Goal: Find contact information: Find contact information

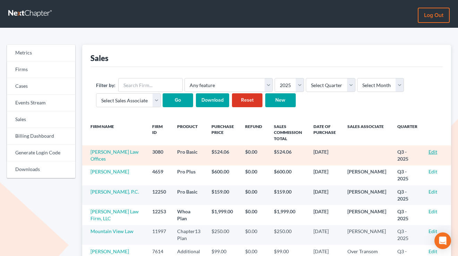
click at [433, 153] on link "Edit" at bounding box center [433, 152] width 9 height 6
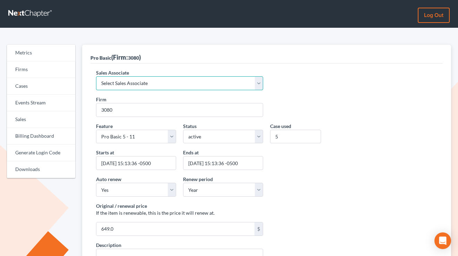
click at [148, 81] on select "Select Sales Associate [PERSON_NAME] Over Transom [PERSON_NAME]" at bounding box center [179, 83] width 167 height 14
select select "7676"
click at [96, 76] on select "Select Sales Associate [PERSON_NAME] Over Transom [PERSON_NAME]" at bounding box center [179, 83] width 167 height 14
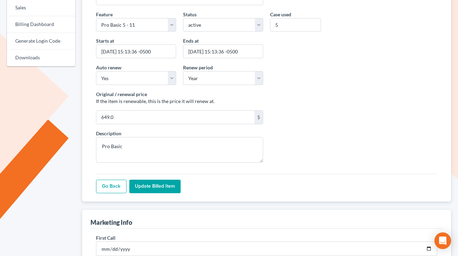
click at [164, 188] on input "Update Billed item" at bounding box center [154, 187] width 51 height 14
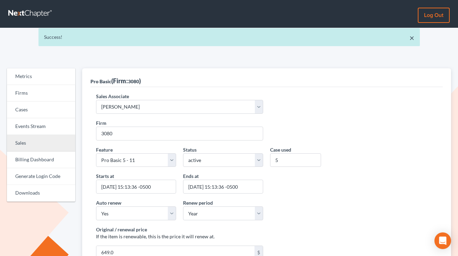
click at [33, 139] on link "Sales" at bounding box center [41, 143] width 68 height 17
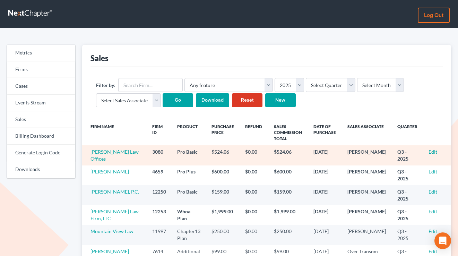
click at [106, 159] on td "Molgard Law Offices" at bounding box center [114, 155] width 65 height 20
click at [102, 159] on link "Molgard Law Offices" at bounding box center [115, 155] width 48 height 13
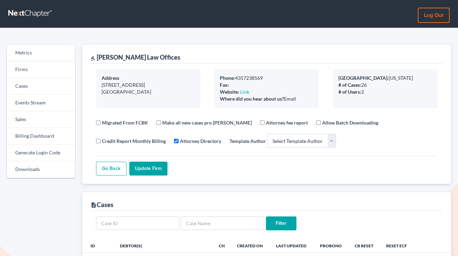
select select
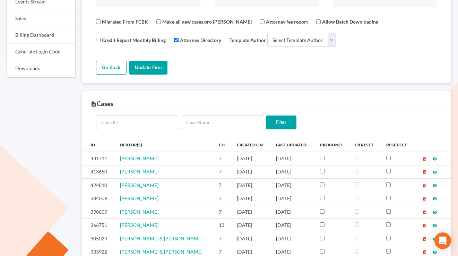
scroll to position [253, 0]
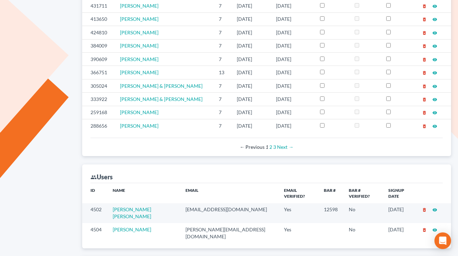
click at [195, 205] on td "[EMAIL_ADDRESS][DOMAIN_NAME]" at bounding box center [229, 213] width 99 height 20
click at [195, 205] on td "mlo@molgardlaw.com" at bounding box center [229, 213] width 99 height 20
copy td "mlo@molgardlaw.com"
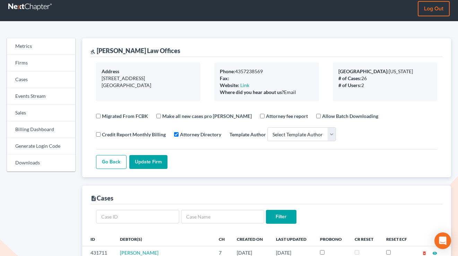
scroll to position [0, 0]
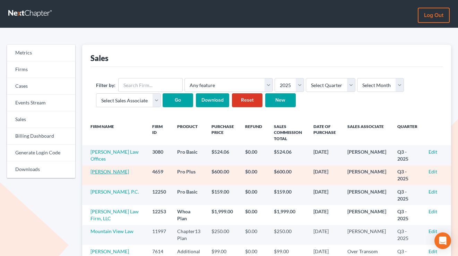
click at [103, 172] on link "David R Herzog" at bounding box center [110, 172] width 38 height 6
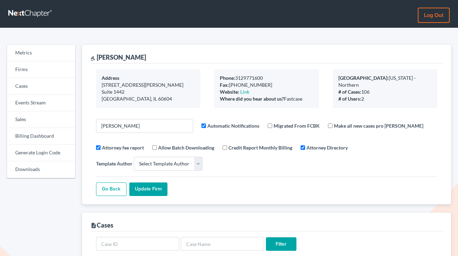
select select
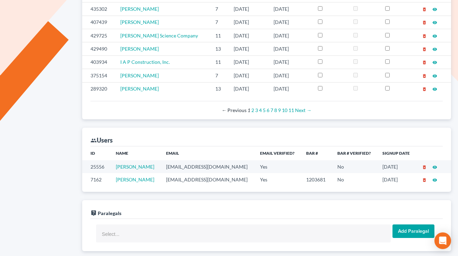
scroll to position [325, 0]
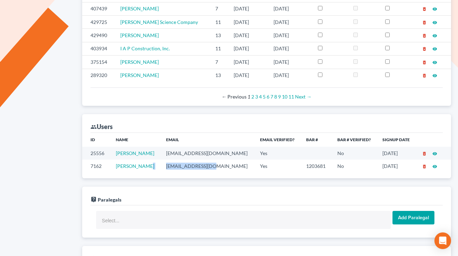
drag, startPoint x: 210, startPoint y: 166, endPoint x: 160, endPoint y: 166, distance: 49.9
click at [159, 166] on tr "7162 [PERSON_NAME] [EMAIL_ADDRESS][DOMAIN_NAME] Yes 1203681 No [DATE] delete_fo…" at bounding box center [266, 166] width 369 height 13
copy tr "[EMAIL_ADDRESS][DOMAIN_NAME]"
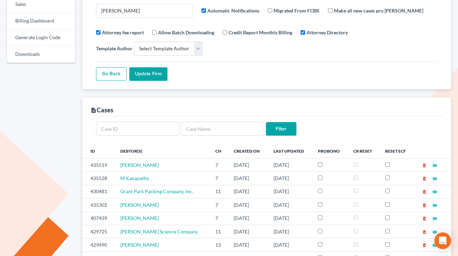
scroll to position [0, 0]
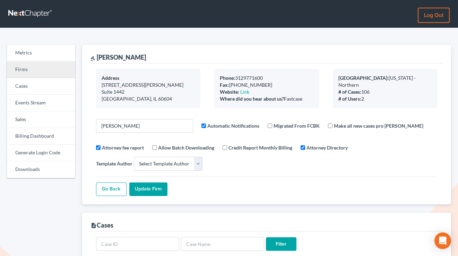
click at [46, 67] on link "Firms" at bounding box center [41, 69] width 68 height 17
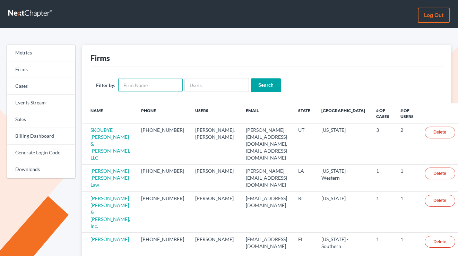
click at [156, 88] on input "text" at bounding box center [150, 85] width 65 height 14
type input "belanger"
click at [251, 78] on input "Search" at bounding box center [266, 85] width 31 height 14
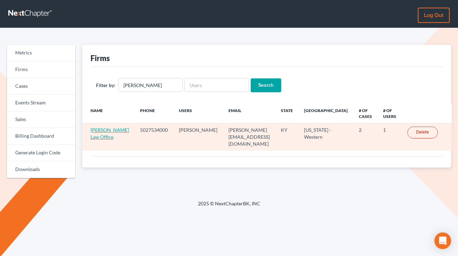
click at [95, 139] on link "[PERSON_NAME] Law Office" at bounding box center [110, 133] width 38 height 13
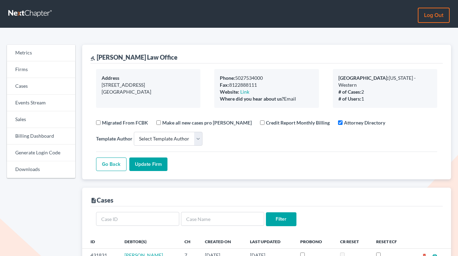
select select
drag, startPoint x: 151, startPoint y: 59, endPoint x: 96, endPoint y: 56, distance: 54.8
click at [96, 56] on div "gavel Belanger Law Office" at bounding box center [267, 54] width 352 height 19
click at [96, 56] on div "gavel Belanger Law Office" at bounding box center [134, 57] width 87 height 8
click at [42, 75] on link "Firms" at bounding box center [41, 69] width 68 height 17
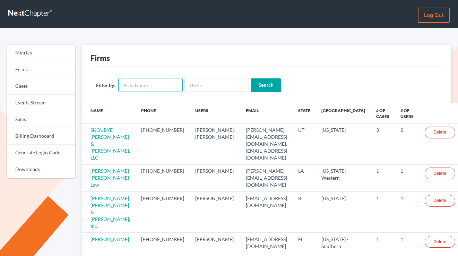
click at [151, 85] on input "text" at bounding box center [150, 85] width 65 height 14
paste input "Law Office of [PERSON_NAME]"
type input "Law Office of [PERSON_NAME]"
click at [251, 78] on input "Search" at bounding box center [266, 85] width 31 height 14
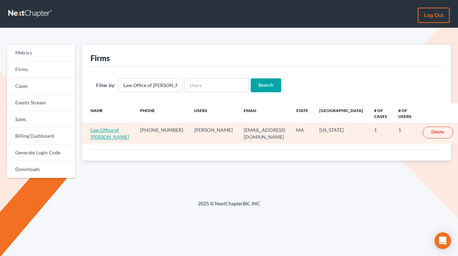
click at [109, 138] on link "Law Office of [PERSON_NAME]" at bounding box center [110, 133] width 38 height 13
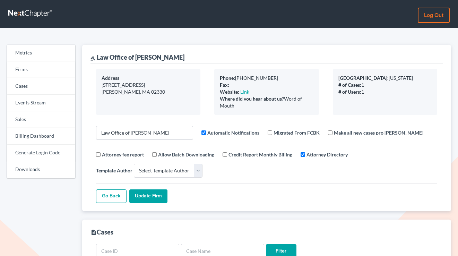
select select
click at [438, 15] on link "Log out" at bounding box center [434, 15] width 32 height 15
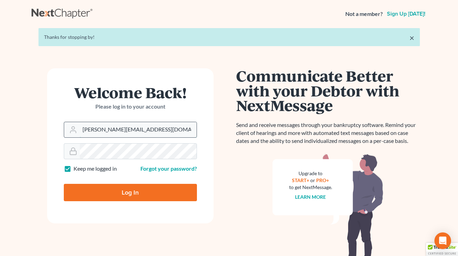
click at [148, 128] on input "[PERSON_NAME][EMAIL_ADDRESS][DOMAIN_NAME]" at bounding box center [138, 129] width 117 height 15
type input "[EMAIL_ADDRESS][DOMAIN_NAME]"
click at [140, 194] on input "Log In" at bounding box center [130, 192] width 133 height 17
type input "Thinking..."
